Goal: Information Seeking & Learning: Learn about a topic

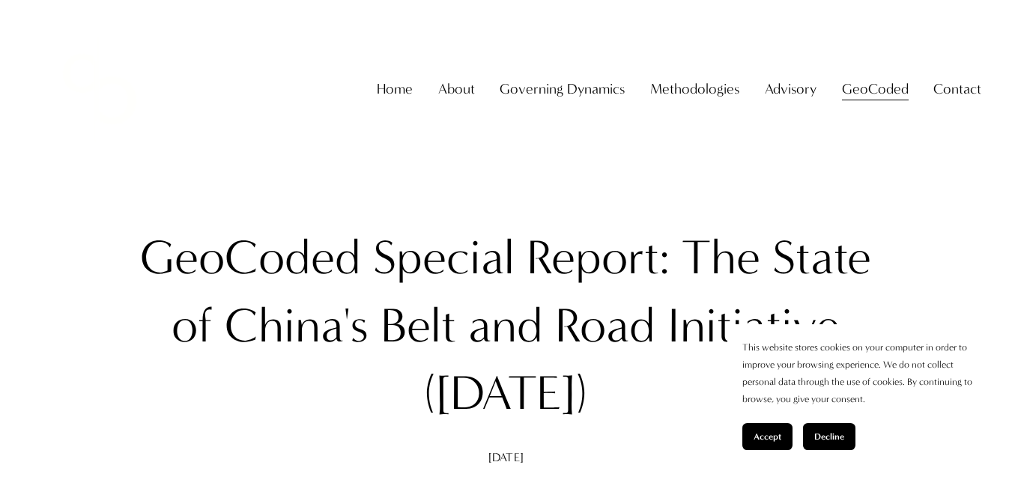
click at [955, 81] on div "Home About About The Firm [PERSON_NAME] Governing Dynamics" at bounding box center [507, 89] width 952 height 138
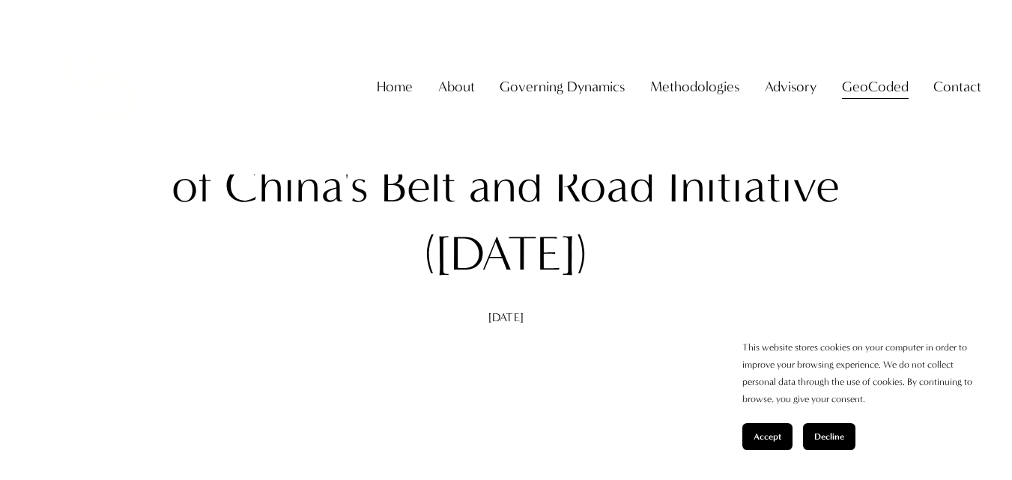
scroll to position [180, 0]
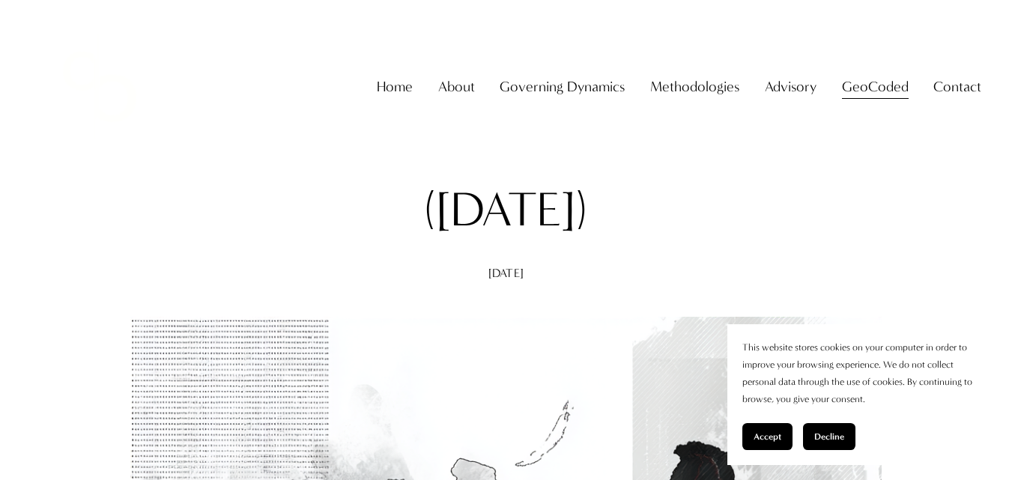
click at [773, 437] on span "Accept" at bounding box center [768, 437] width 28 height 10
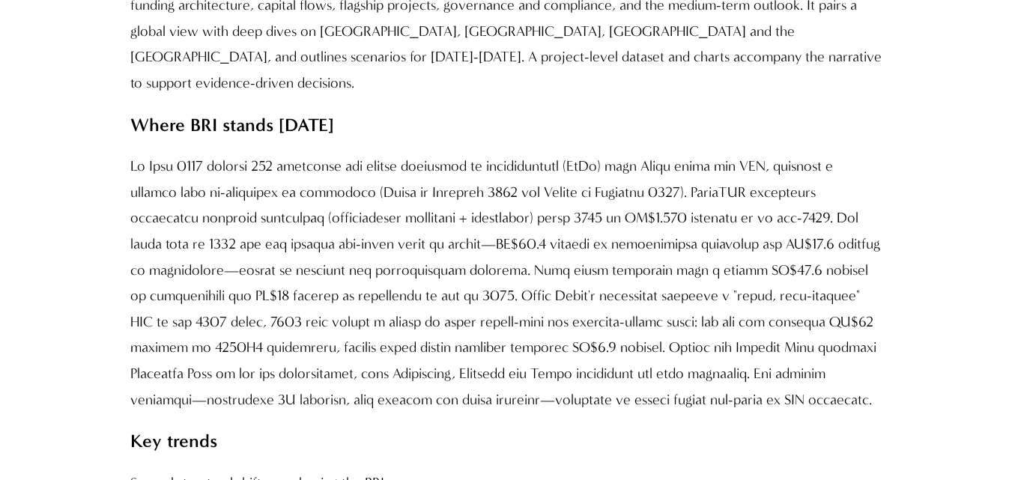
scroll to position [1529, 0]
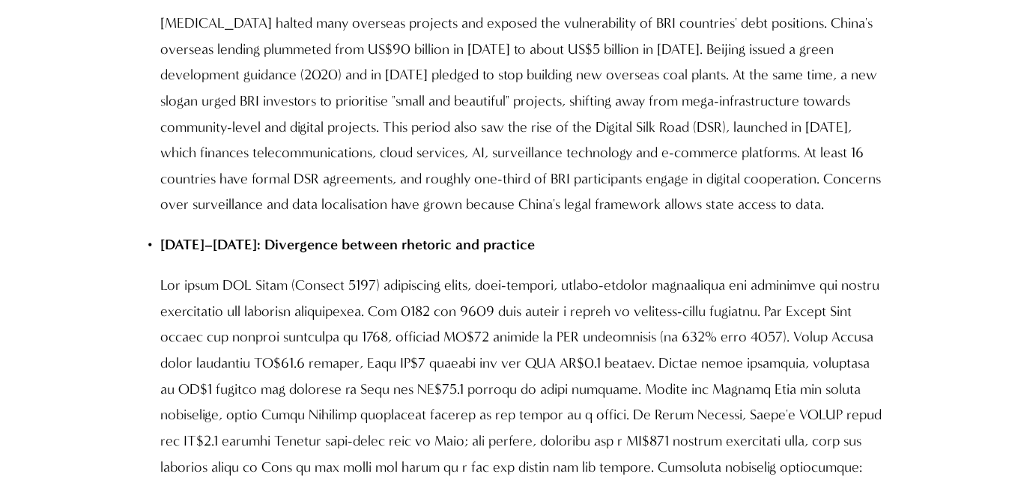
scroll to position [3567, 0]
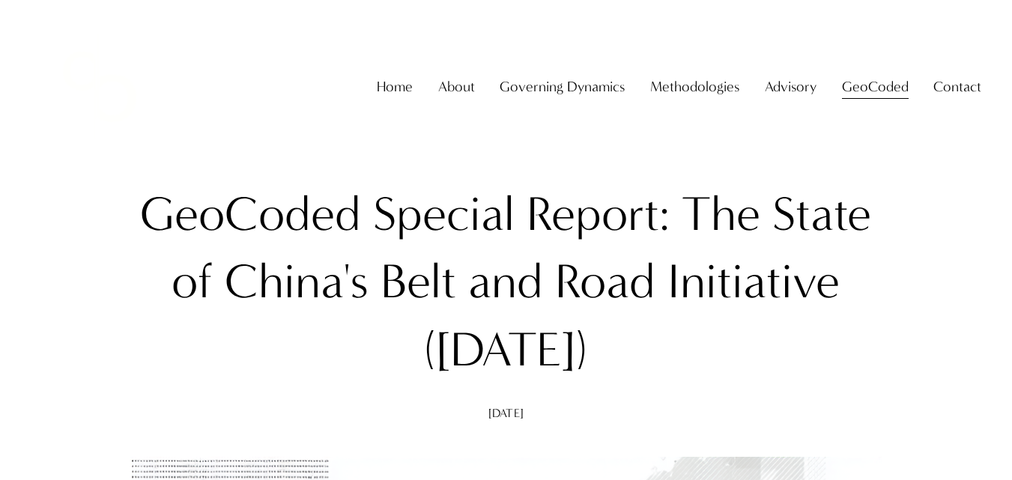
scroll to position [0, 0]
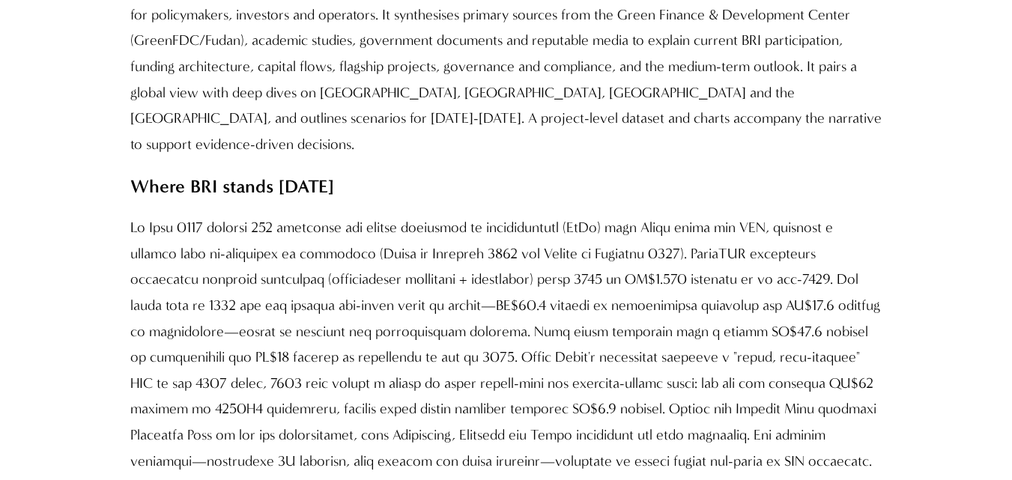
scroll to position [1439, 0]
click at [771, 169] on p "Where BRI stands [DATE]" at bounding box center [506, 185] width 752 height 33
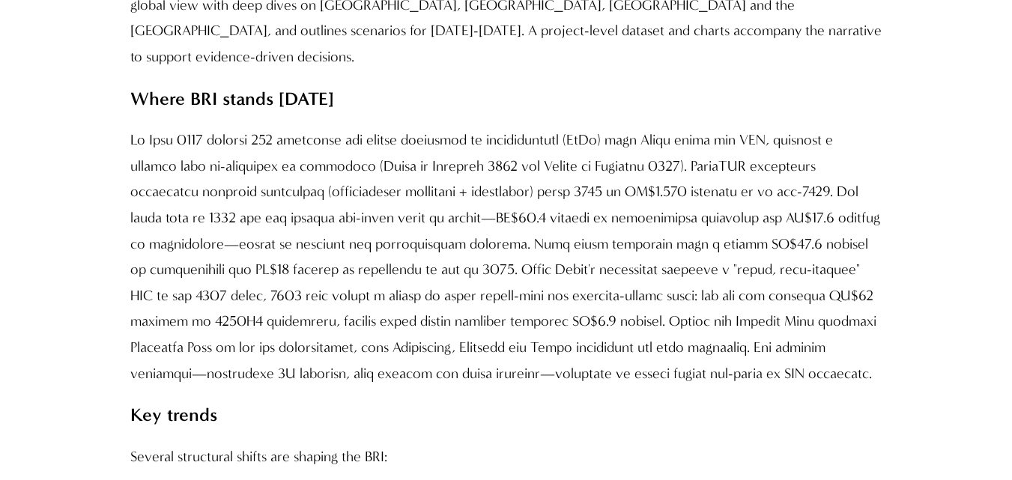
scroll to position [1529, 0]
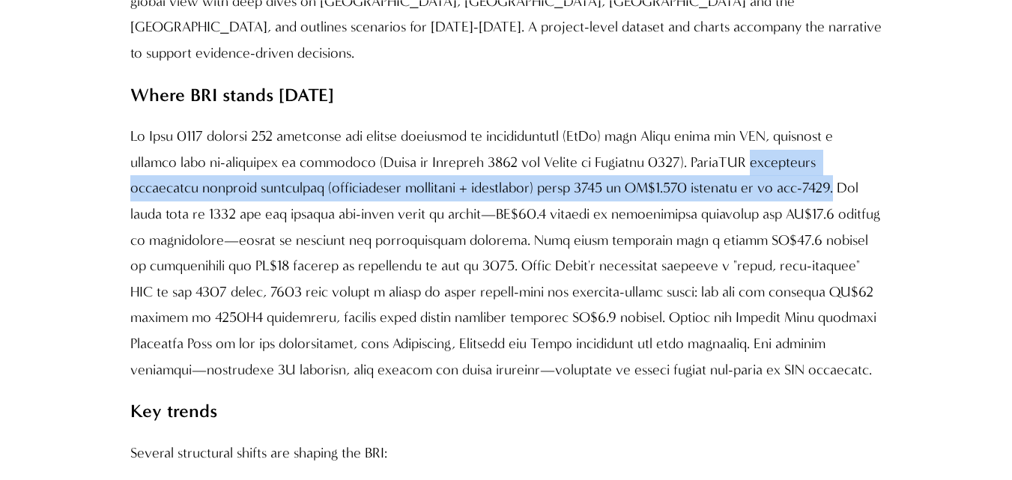
drag, startPoint x: 779, startPoint y: 138, endPoint x: 841, endPoint y: 165, distance: 68.5
click at [841, 165] on p at bounding box center [506, 253] width 752 height 259
copy p "calculates cumulative economic engagement (construction contracts + investment)…"
